Goal: Navigation & Orientation: Understand site structure

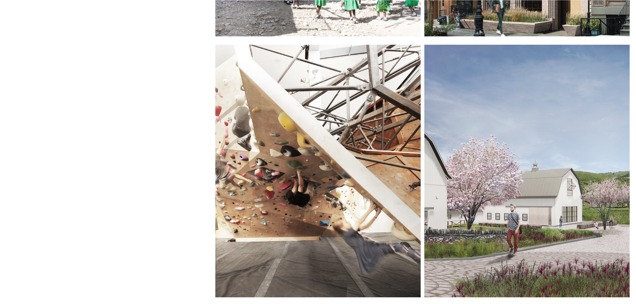
scroll to position [241, 0]
click at [332, 106] on div at bounding box center [317, 171] width 205 height 253
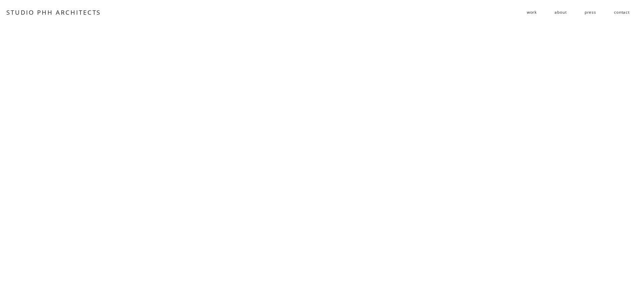
scroll to position [3679, 0]
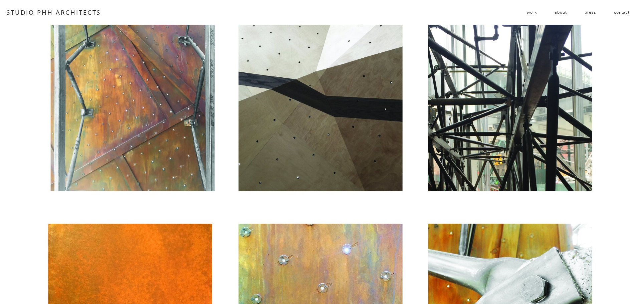
click at [42, 11] on link "STUDIO PHH ARCHITECTS" at bounding box center [53, 12] width 95 height 8
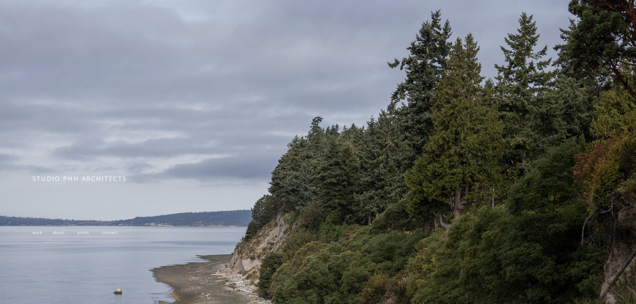
scroll to position [0, 0]
click at [35, 237] on p "work about press contact" at bounding box center [149, 233] width 234 height 10
click at [34, 235] on span "work" at bounding box center [37, 232] width 10 height 5
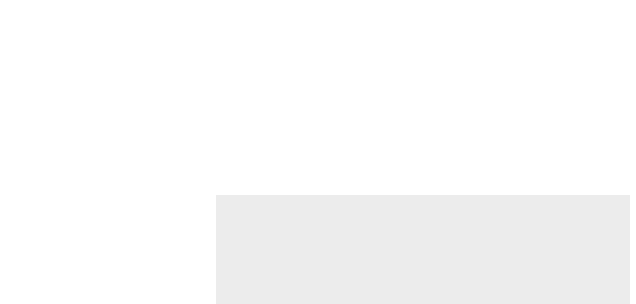
scroll to position [1156, 0]
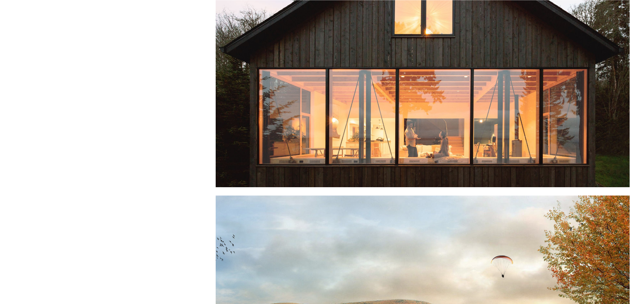
click at [380, 110] on div at bounding box center [423, 50] width 414 height 275
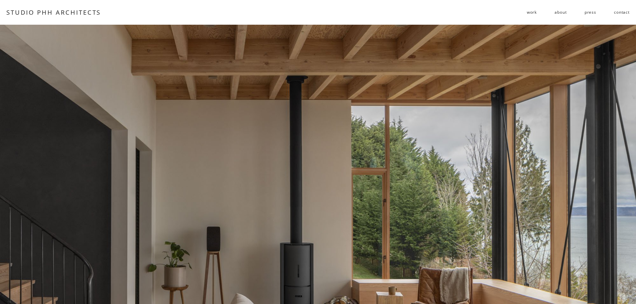
click at [0, 0] on span "residential" at bounding box center [0, 0] width 0 height 0
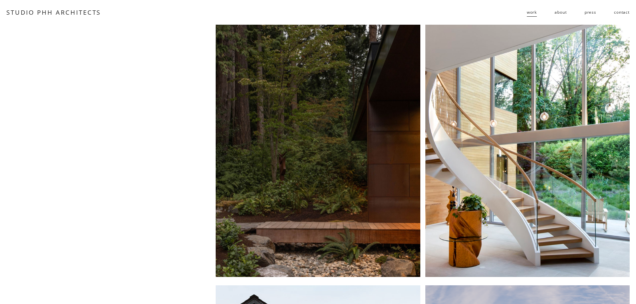
click at [49, 10] on link "STUDIO PHH ARCHITECTS" at bounding box center [53, 12] width 95 height 8
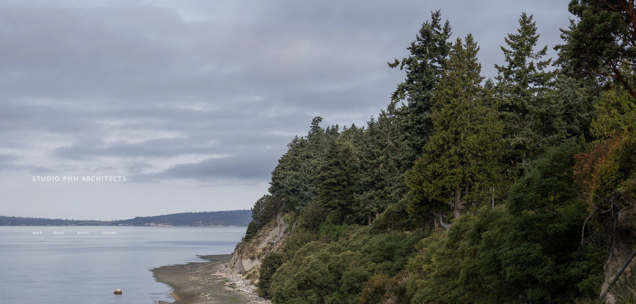
click at [106, 235] on span "contact" at bounding box center [110, 232] width 16 height 5
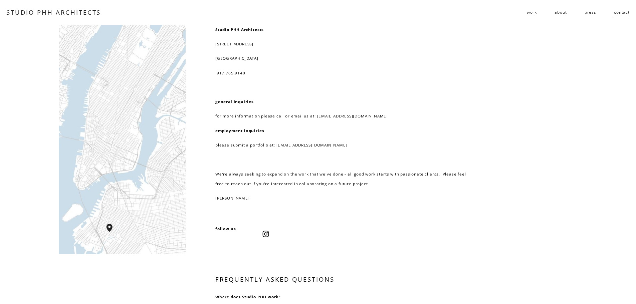
click at [526, 14] on div "work residential public follies about press contact" at bounding box center [369, 12] width 521 height 11
click at [527, 14] on span "work" at bounding box center [532, 12] width 10 height 10
click at [535, 10] on span "work" at bounding box center [532, 12] width 10 height 10
click at [534, 11] on span "work" at bounding box center [532, 12] width 10 height 10
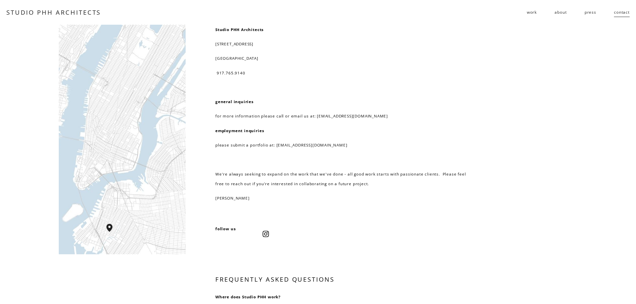
click at [0, 0] on span "public" at bounding box center [0, 0] width 0 height 0
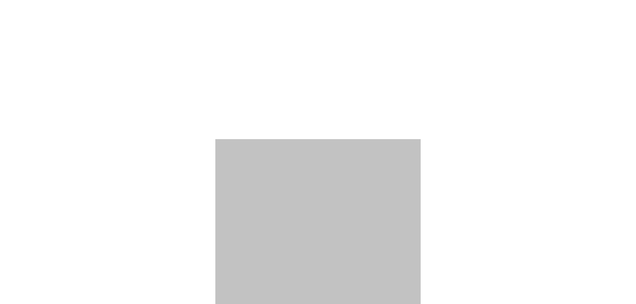
scroll to position [1452, 0]
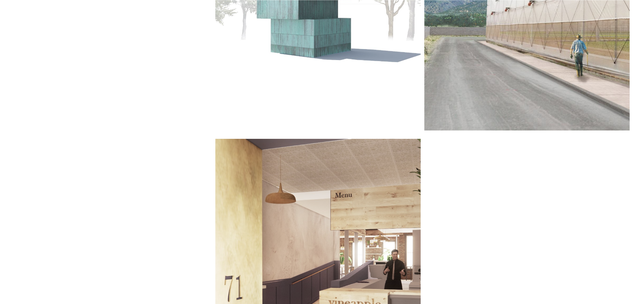
click at [495, 55] on div at bounding box center [527, 4] width 205 height 253
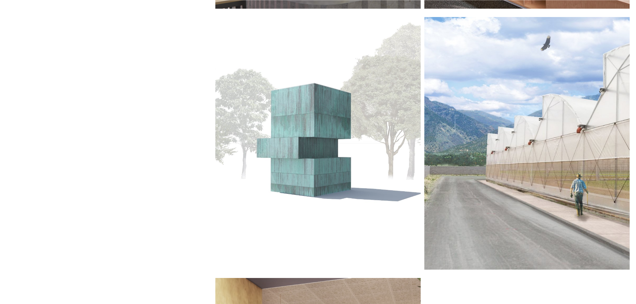
click at [504, 122] on div at bounding box center [527, 143] width 205 height 253
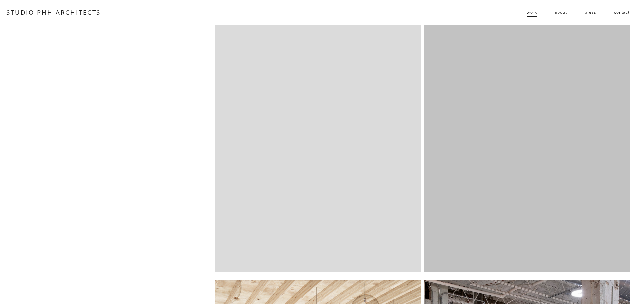
scroll to position [758, 0]
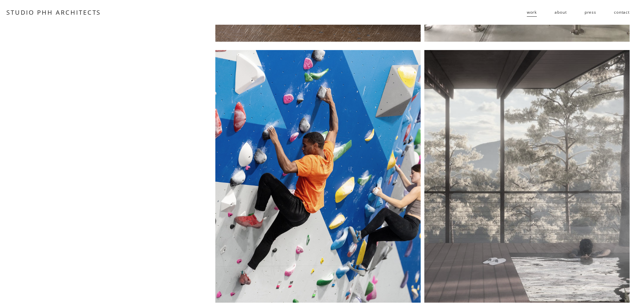
click at [516, 150] on div at bounding box center [527, 176] width 205 height 253
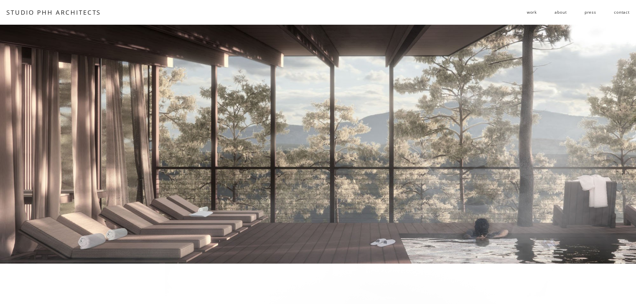
click at [0, 0] on span "residential" at bounding box center [0, 0] width 0 height 0
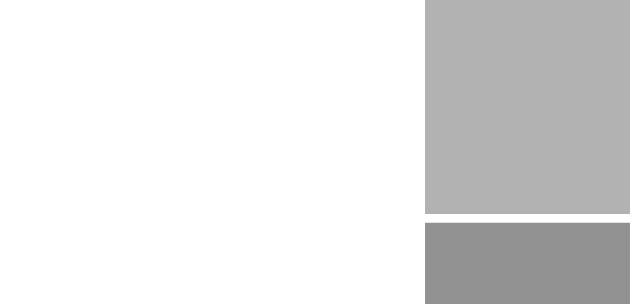
scroll to position [1629, 0]
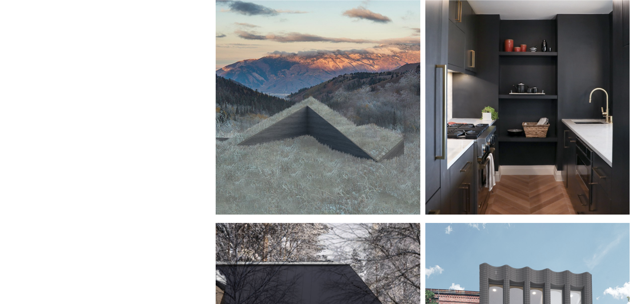
click at [292, 151] on div at bounding box center [318, 88] width 204 height 253
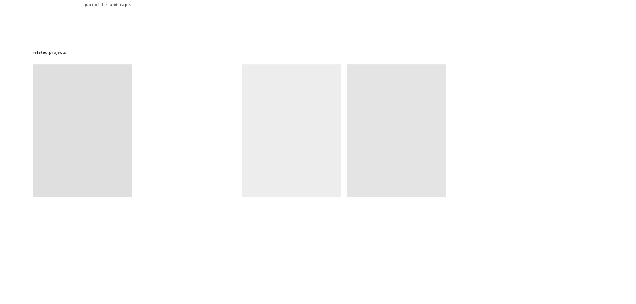
scroll to position [2591, 0]
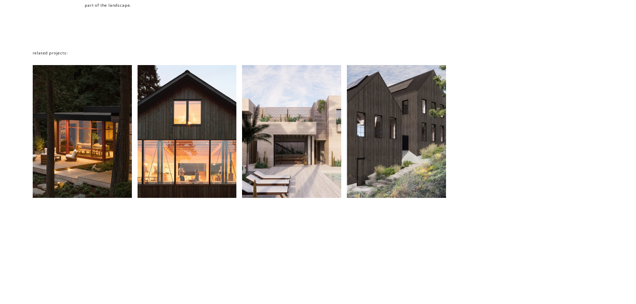
click at [192, 152] on div at bounding box center [187, 131] width 99 height 133
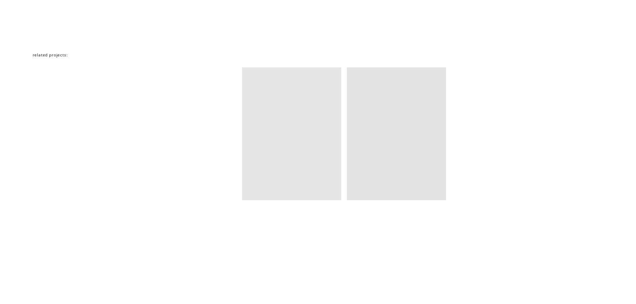
scroll to position [4522, 0]
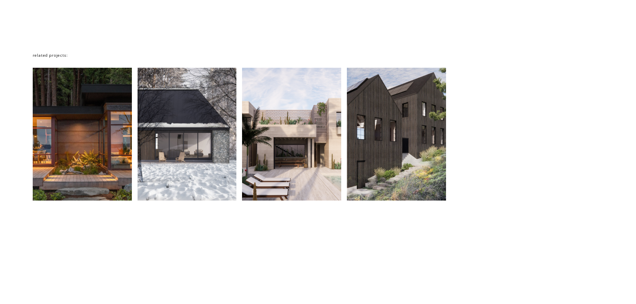
click at [283, 127] on div at bounding box center [291, 134] width 99 height 133
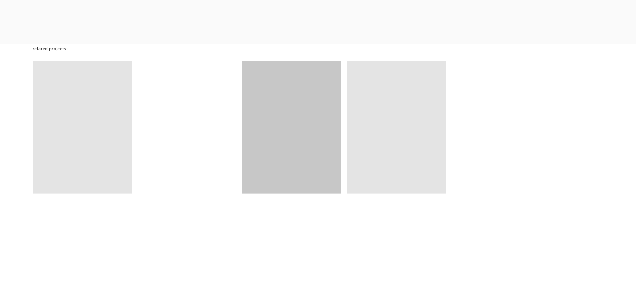
scroll to position [3510, 0]
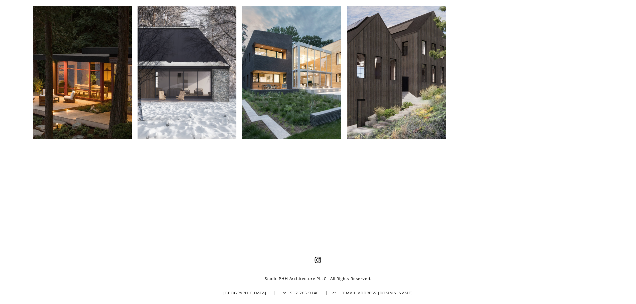
click at [108, 114] on div at bounding box center [82, 72] width 99 height 133
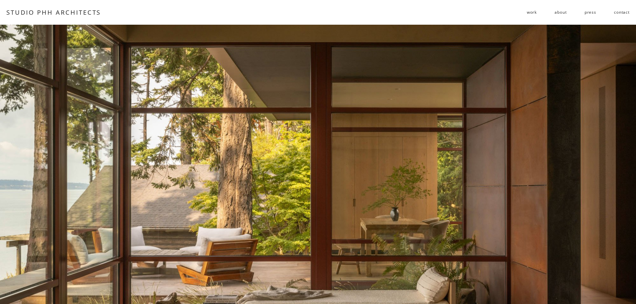
click at [528, 11] on span "work" at bounding box center [532, 12] width 10 height 10
click at [0, 0] on span "residential" at bounding box center [0, 0] width 0 height 0
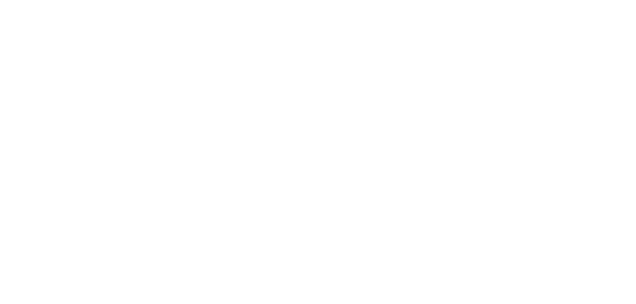
scroll to position [557, 0]
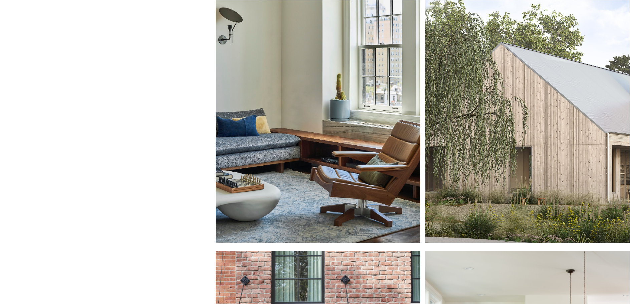
click at [379, 136] on div at bounding box center [318, 116] width 204 height 253
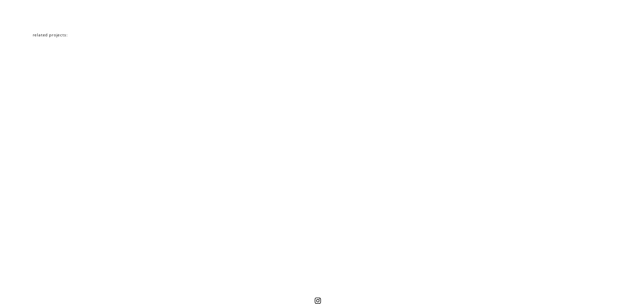
scroll to position [2933, 0]
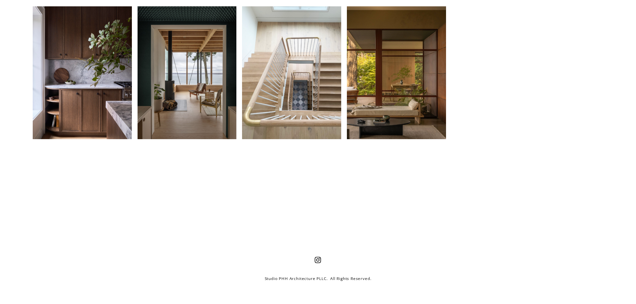
click at [139, 114] on div at bounding box center [187, 72] width 99 height 133
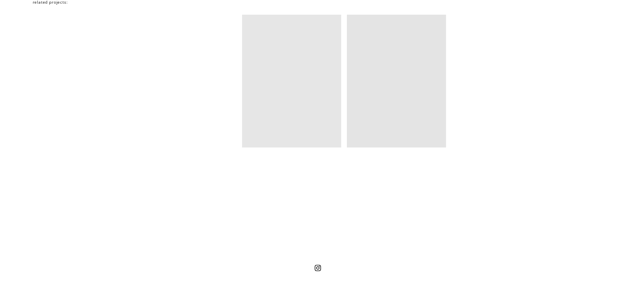
scroll to position [4575, 0]
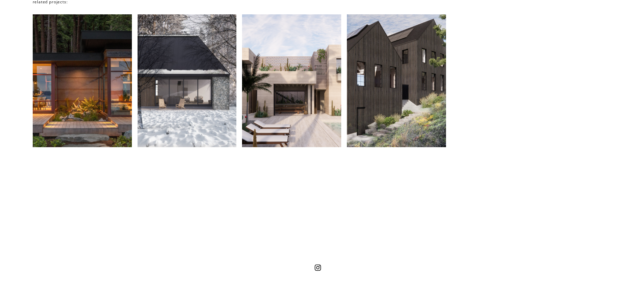
click at [186, 126] on div at bounding box center [187, 80] width 99 height 133
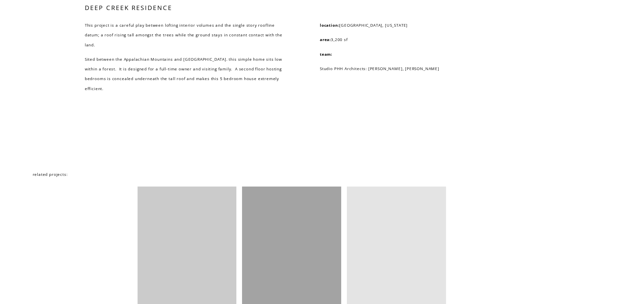
scroll to position [1977, 0]
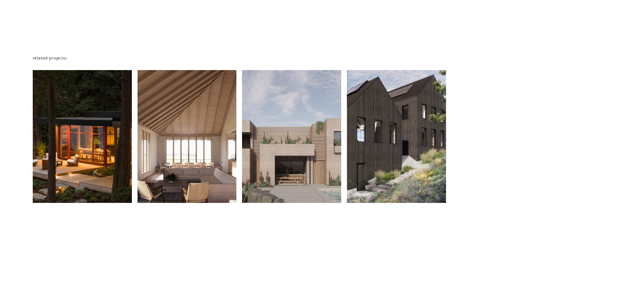
click at [393, 134] on div at bounding box center [396, 136] width 99 height 133
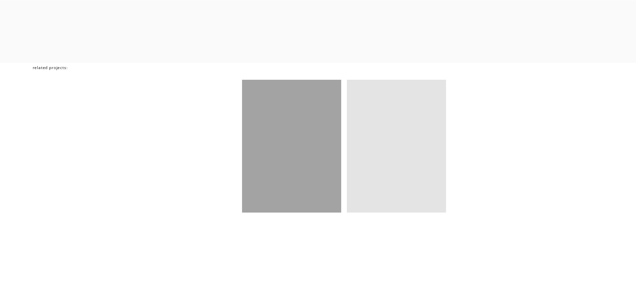
scroll to position [2963, 0]
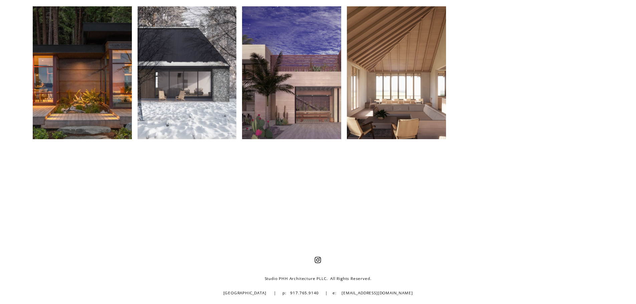
click at [377, 95] on div at bounding box center [396, 72] width 99 height 133
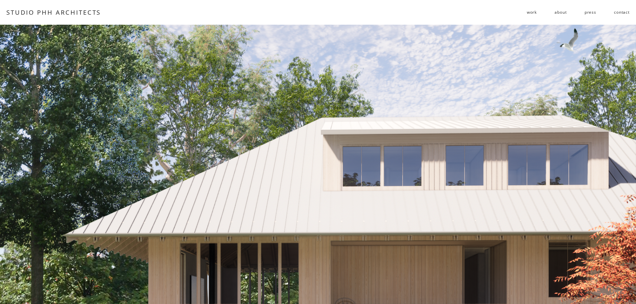
click at [621, 13] on link "contact" at bounding box center [622, 12] width 16 height 11
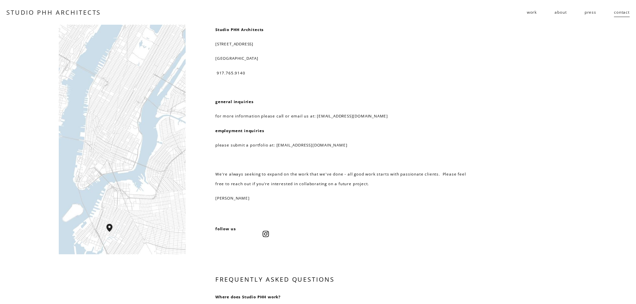
click at [528, 11] on span "work" at bounding box center [532, 12] width 10 height 10
click at [0, 0] on span "public" at bounding box center [0, 0] width 0 height 0
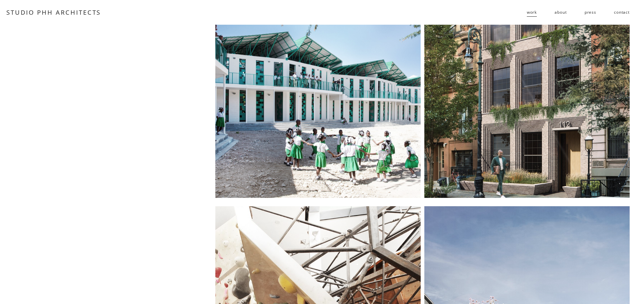
scroll to position [39, 0]
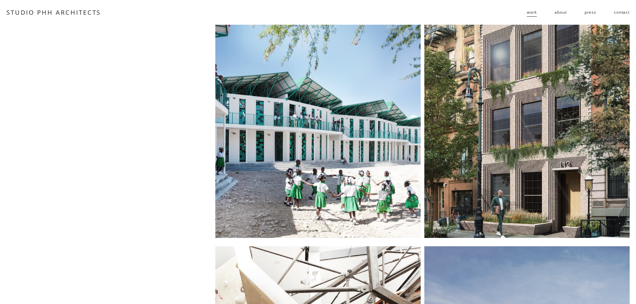
click at [345, 107] on div at bounding box center [317, 112] width 205 height 253
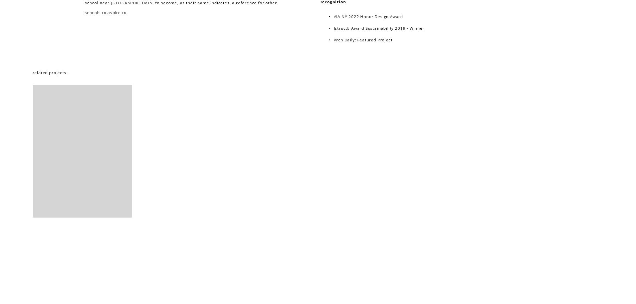
scroll to position [4179, 0]
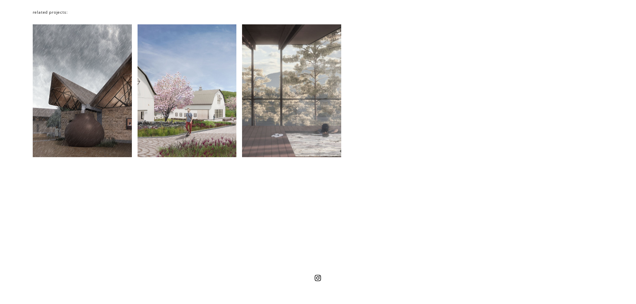
click at [184, 138] on div at bounding box center [187, 90] width 99 height 133
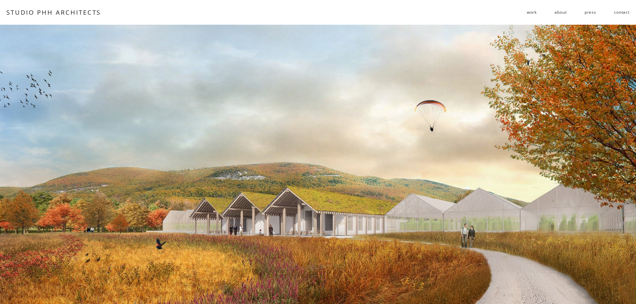
click at [538, 10] on nav "work residential public follies about press contact" at bounding box center [578, 12] width 103 height 11
click at [536, 11] on span "work" at bounding box center [532, 12] width 10 height 10
click at [0, 0] on span "residential" at bounding box center [0, 0] width 0 height 0
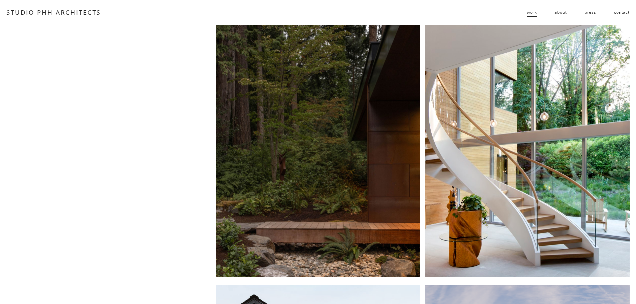
click at [533, 16] on span "work" at bounding box center [532, 12] width 10 height 10
click at [0, 0] on span "public" at bounding box center [0, 0] width 0 height 0
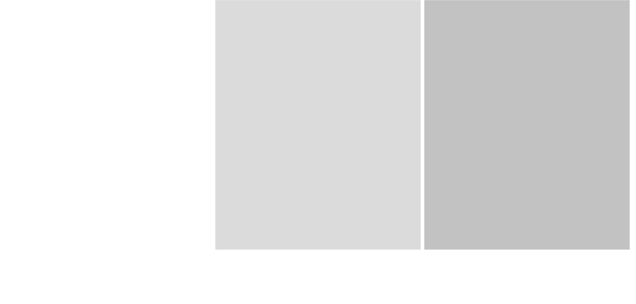
scroll to position [811, 0]
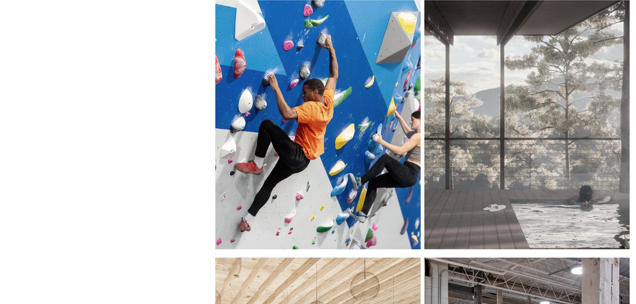
click at [391, 180] on div at bounding box center [317, 123] width 205 height 253
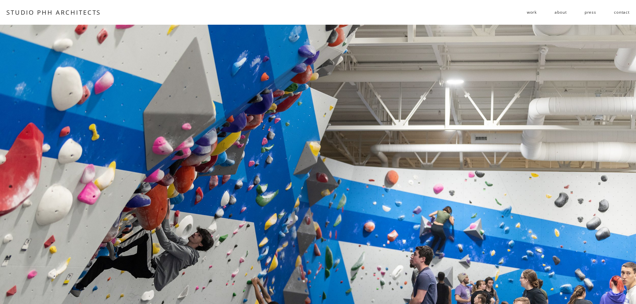
click at [533, 12] on span "work" at bounding box center [532, 12] width 10 height 10
click at [0, 0] on span "residential" at bounding box center [0, 0] width 0 height 0
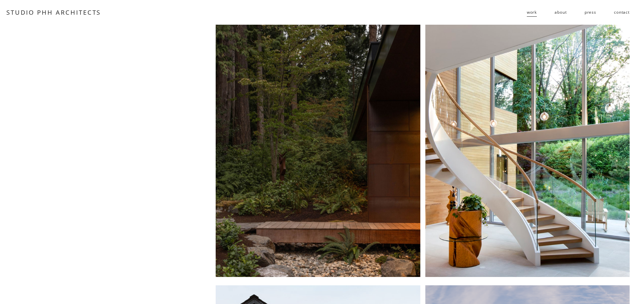
click at [381, 137] on div at bounding box center [318, 151] width 204 height 253
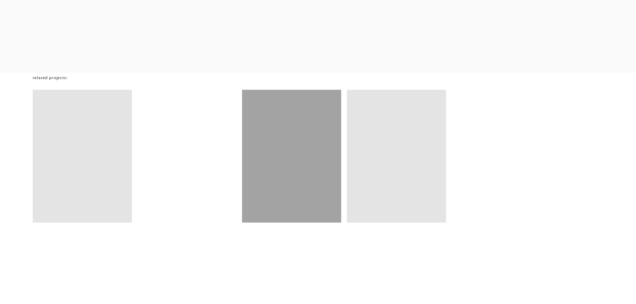
scroll to position [4869, 0]
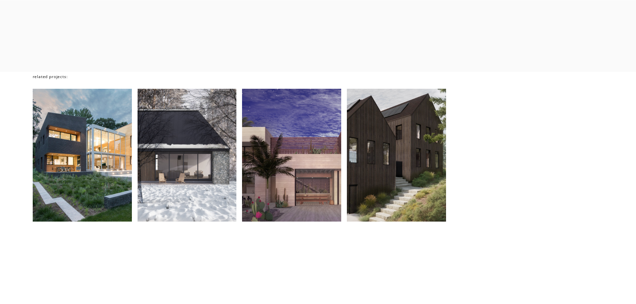
click at [180, 198] on div at bounding box center [187, 155] width 99 height 133
click at [98, 205] on div at bounding box center [82, 155] width 99 height 133
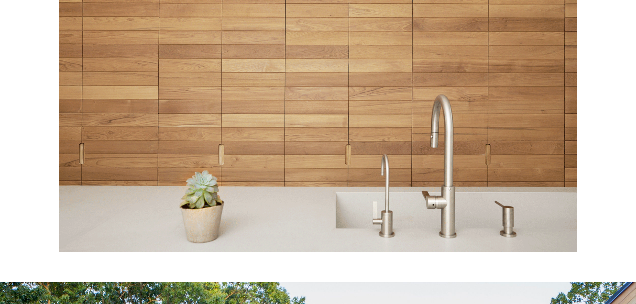
scroll to position [4899, 0]
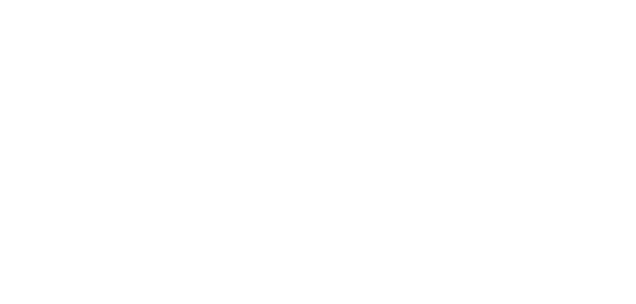
scroll to position [683, 0]
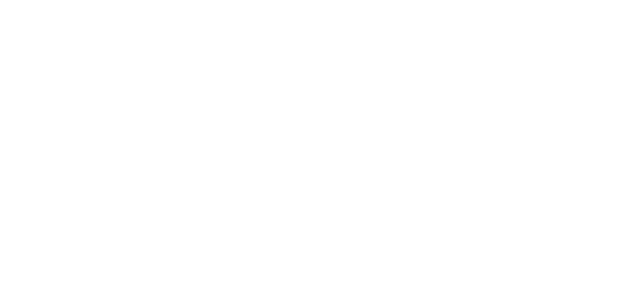
scroll to position [463, 0]
click at [391, 100] on div at bounding box center [318, 175] width 636 height 358
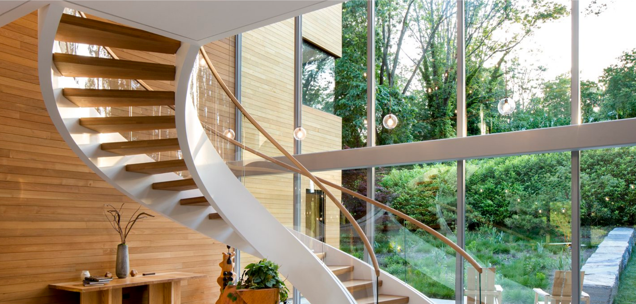
click at [377, 106] on div at bounding box center [318, 183] width 636 height 449
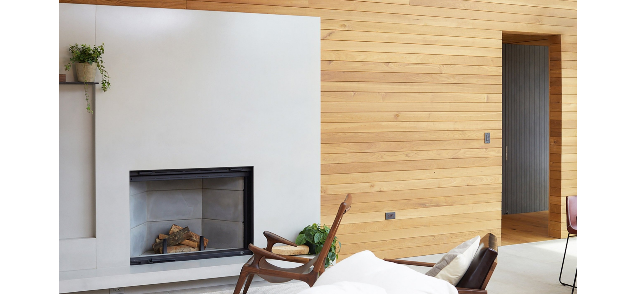
click at [358, 130] on div at bounding box center [318, 135] width 519 height 318
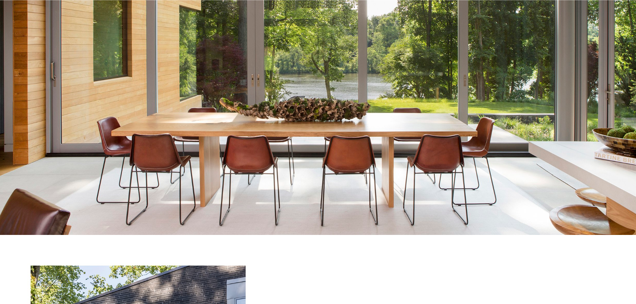
click at [374, 111] on div at bounding box center [318, 35] width 636 height 427
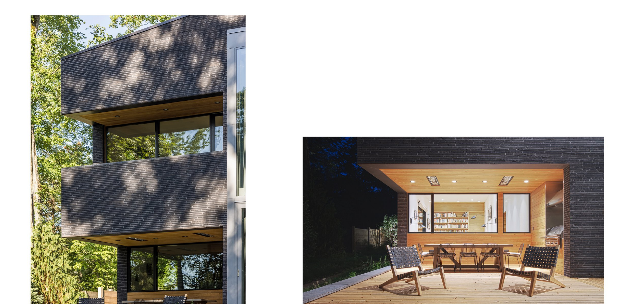
scroll to position [2922, 0]
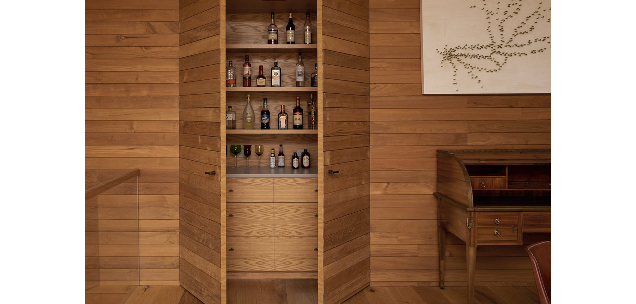
click at [269, 120] on div at bounding box center [318, 140] width 467 height 383
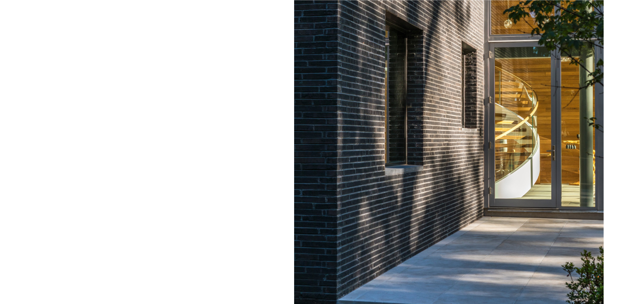
click at [420, 85] on div at bounding box center [448, 119] width 309 height 427
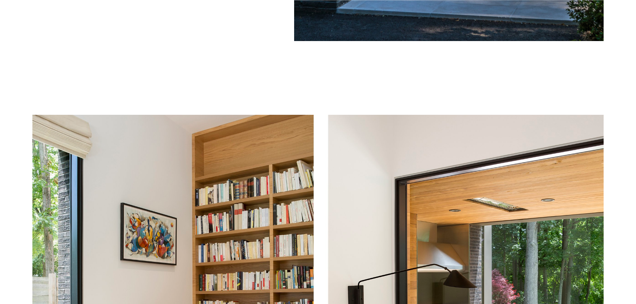
click at [372, 155] on div at bounding box center [317, 295] width 571 height 361
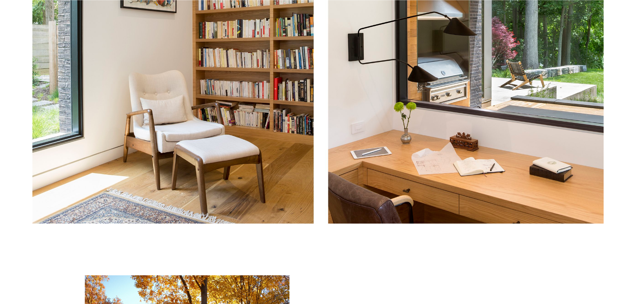
click at [238, 131] on div at bounding box center [317, 42] width 571 height 361
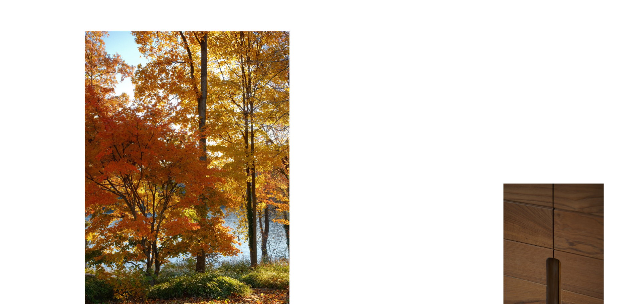
click at [238, 131] on div at bounding box center [187, 201] width 205 height 340
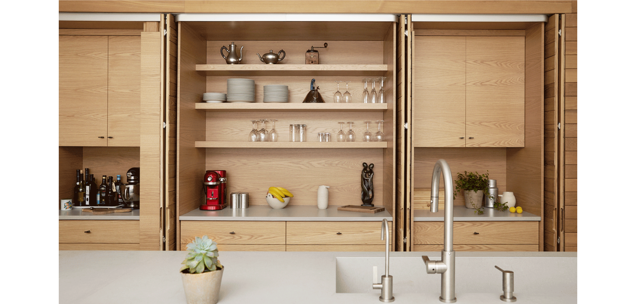
scroll to position [4833, 0]
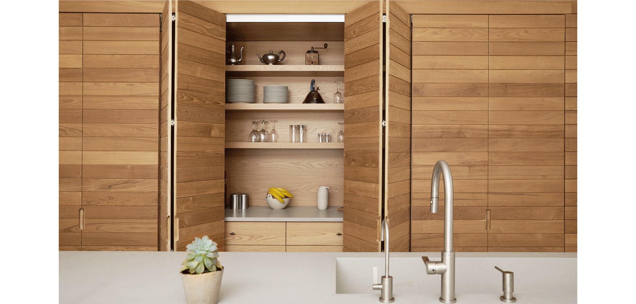
click at [396, 168] on div at bounding box center [318, 148] width 519 height 340
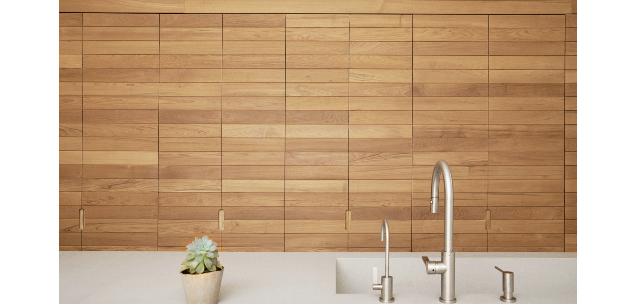
click at [332, 156] on div at bounding box center [318, 148] width 519 height 340
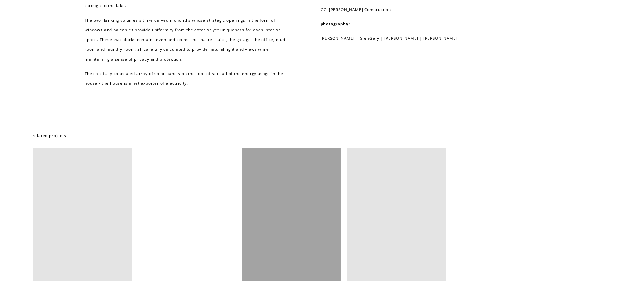
scroll to position [6255, 0]
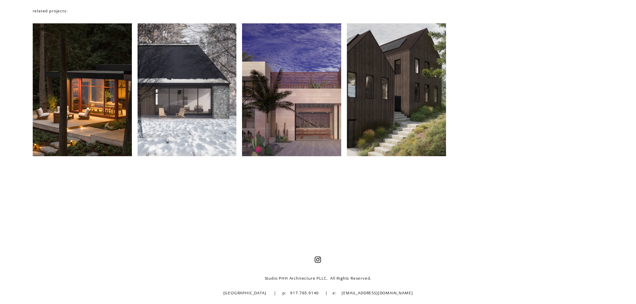
click at [361, 103] on div at bounding box center [396, 89] width 99 height 133
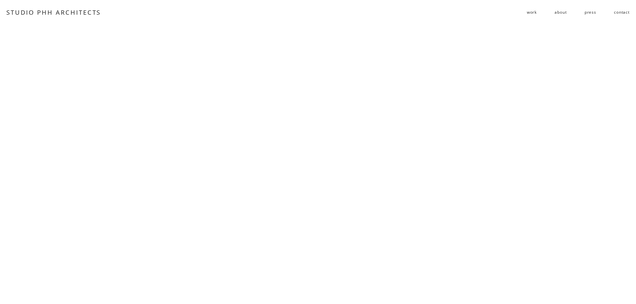
scroll to position [2069, 0]
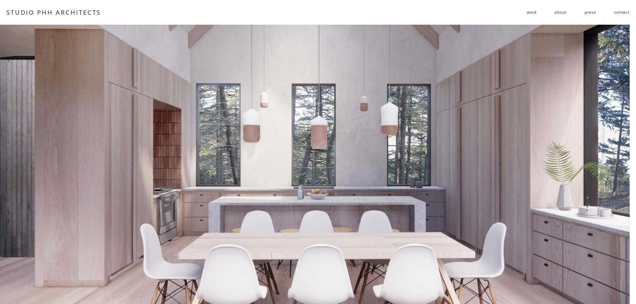
click at [619, 15] on link "contact" at bounding box center [622, 12] width 16 height 11
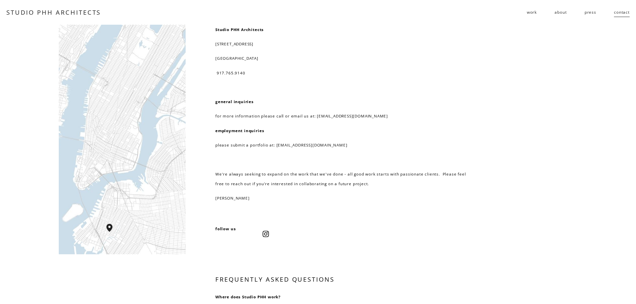
click at [560, 15] on link "about" at bounding box center [561, 12] width 12 height 11
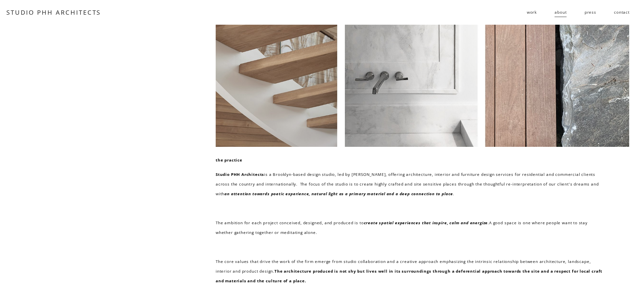
click at [527, 9] on div "work residential public follies about press contact" at bounding box center [369, 12] width 521 height 11
click at [527, 9] on span "work" at bounding box center [532, 12] width 10 height 10
click at [0, 0] on span "public" at bounding box center [0, 0] width 0 height 0
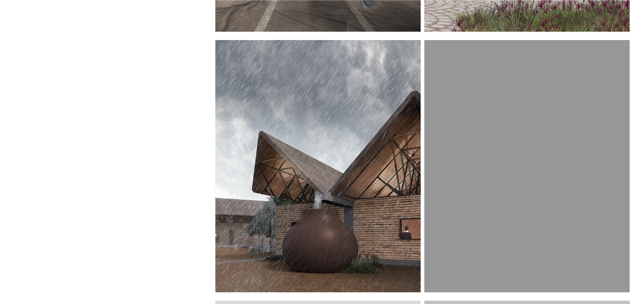
scroll to position [528, 0]
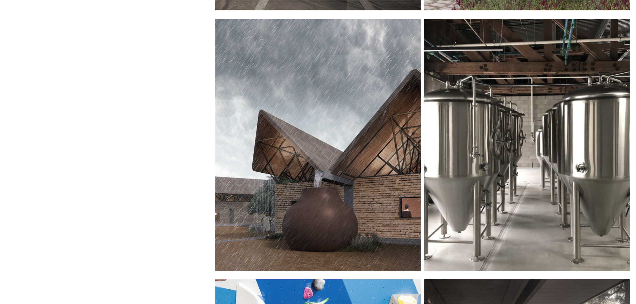
click at [363, 183] on div at bounding box center [317, 145] width 205 height 253
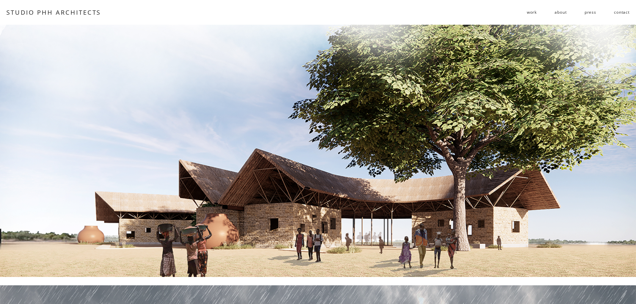
click at [524, 12] on div "work residential public follies about press contact" at bounding box center [369, 12] width 521 height 11
click at [531, 13] on span "work" at bounding box center [532, 12] width 10 height 10
click at [0, 0] on span "follies" at bounding box center [0, 0] width 0 height 0
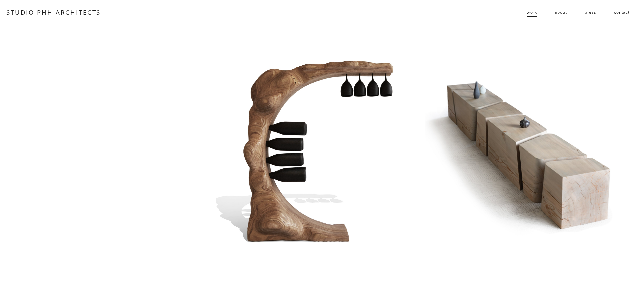
click at [82, 12] on link "STUDIO PHH ARCHITECTS" at bounding box center [53, 12] width 95 height 8
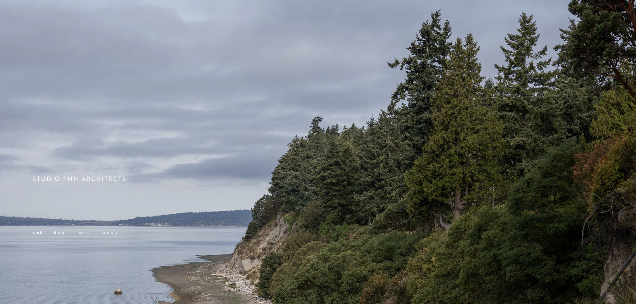
scroll to position [142, 0]
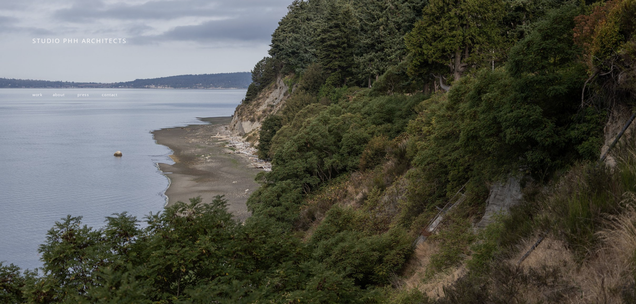
click at [35, 96] on p "work about press contact" at bounding box center [149, 95] width 234 height 10
click at [36, 95] on span "work" at bounding box center [37, 94] width 10 height 5
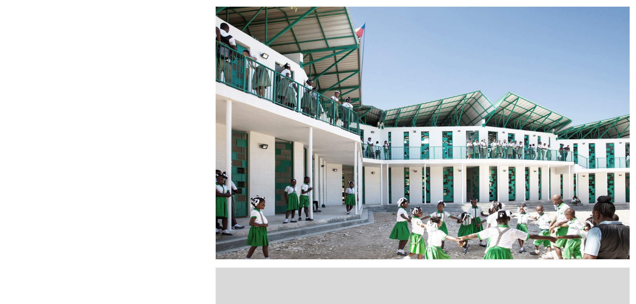
scroll to position [294, 0]
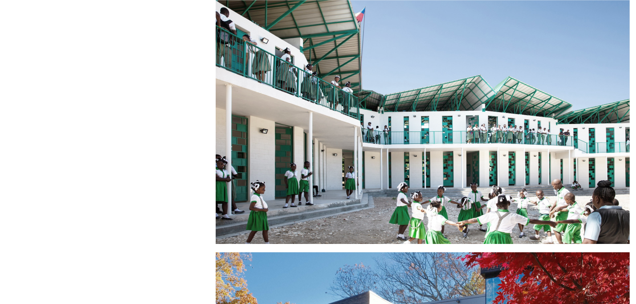
click at [428, 122] on div at bounding box center [423, 117] width 414 height 253
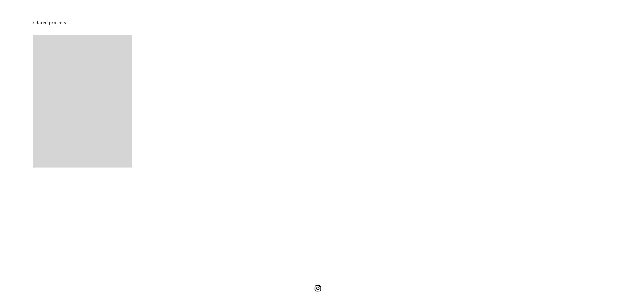
scroll to position [4172, 0]
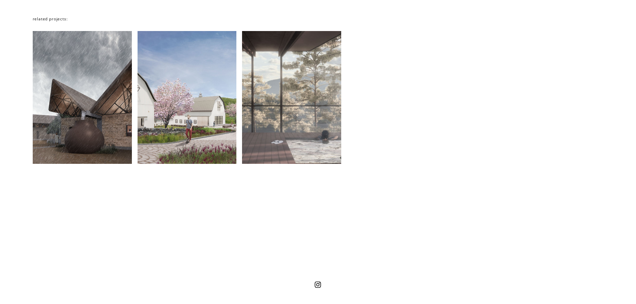
click at [317, 115] on div at bounding box center [291, 97] width 99 height 133
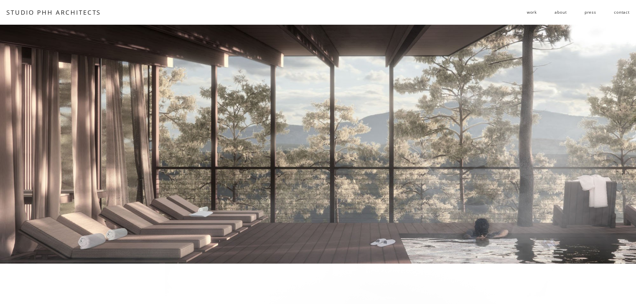
click at [0, 0] on span "follies" at bounding box center [0, 0] width 0 height 0
